Goal: Task Accomplishment & Management: Complete application form

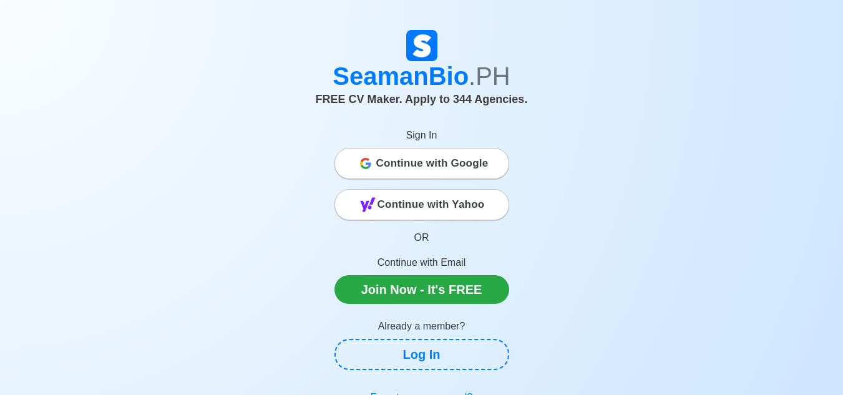
click at [474, 156] on span "Continue with Google" at bounding box center [432, 163] width 112 height 25
click at [456, 159] on span "Continue with Google" at bounding box center [432, 163] width 112 height 25
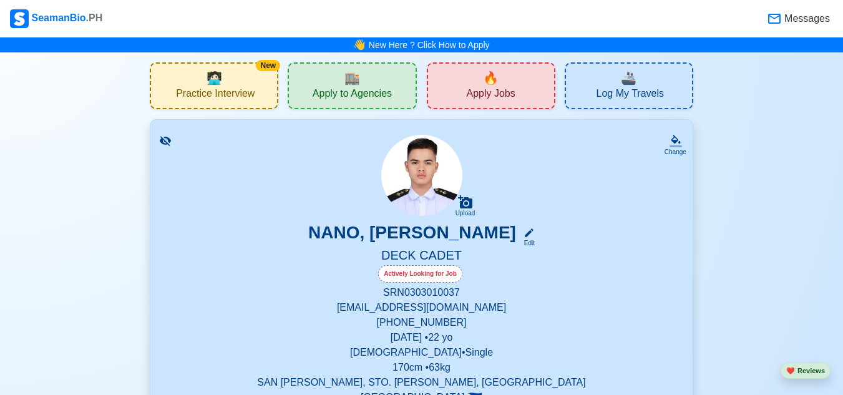
click at [330, 79] on div "🏬 Apply to Agencies" at bounding box center [352, 85] width 129 height 47
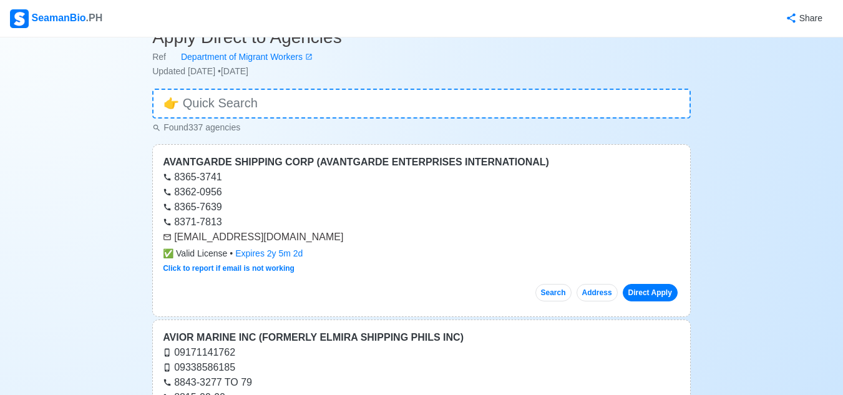
scroll to position [62, 0]
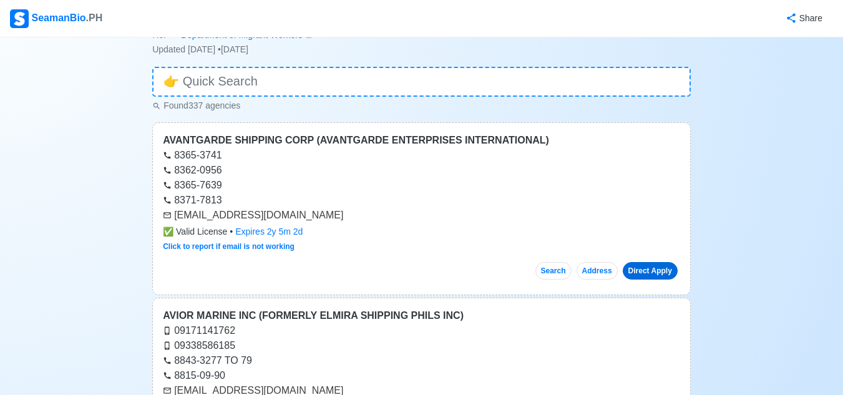
click at [644, 262] on link "Direct Apply" at bounding box center [650, 270] width 55 height 17
click at [654, 270] on link "Direct Apply" at bounding box center [650, 270] width 55 height 17
click at [665, 268] on link "Direct Apply" at bounding box center [650, 270] width 55 height 17
click at [663, 267] on link "Direct Apply" at bounding box center [650, 270] width 55 height 17
click at [654, 263] on link "Direct Apply" at bounding box center [650, 270] width 55 height 17
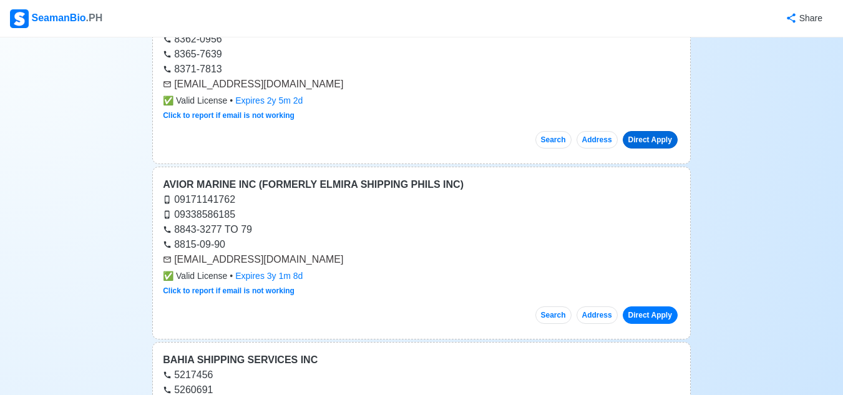
scroll to position [250, 0]
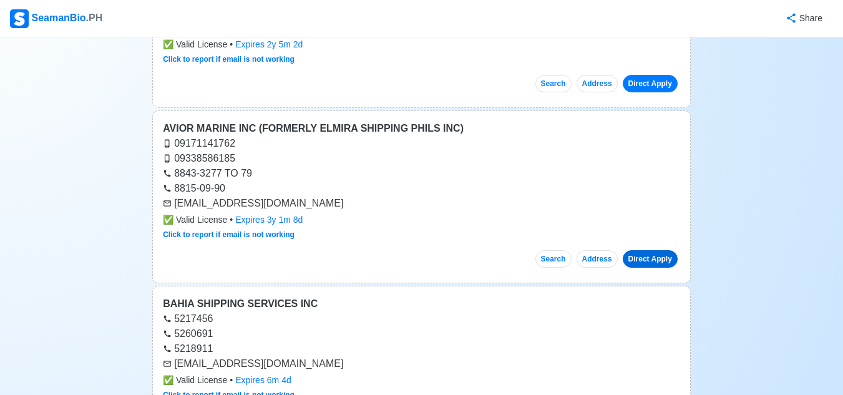
click at [644, 255] on link "Direct Apply" at bounding box center [650, 258] width 55 height 17
